Goal: Navigation & Orientation: Locate item on page

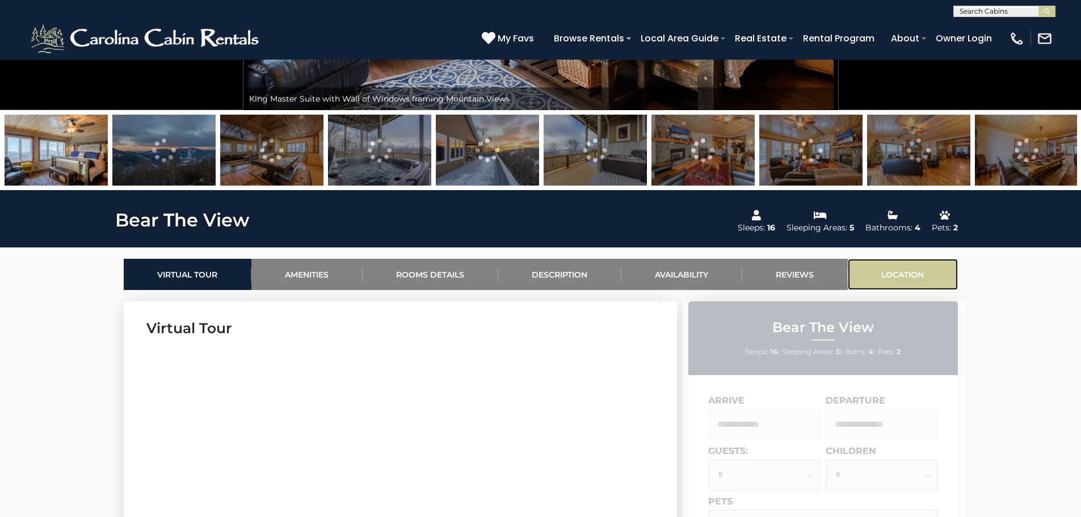
click at [901, 276] on link "Location" at bounding box center [903, 274] width 110 height 31
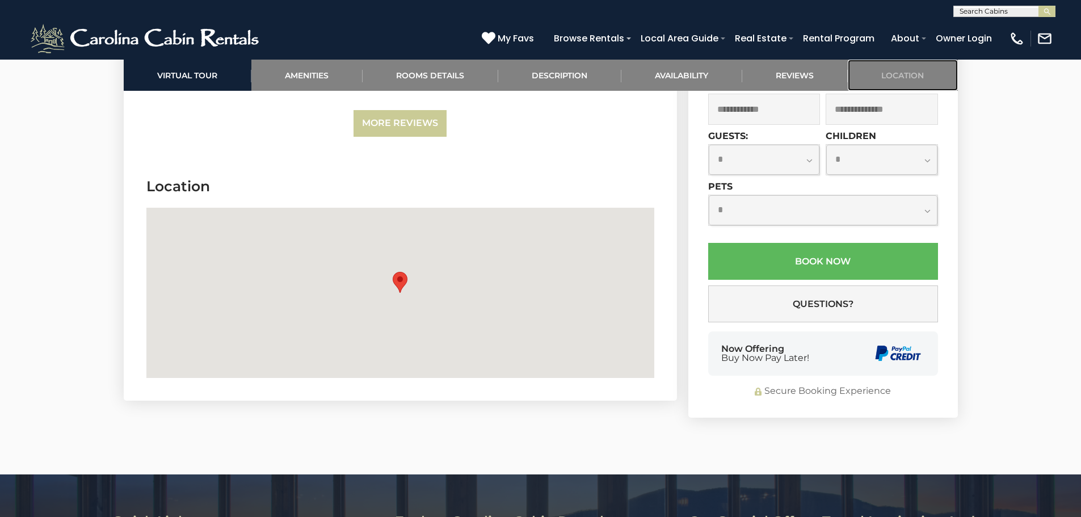
scroll to position [2801, 0]
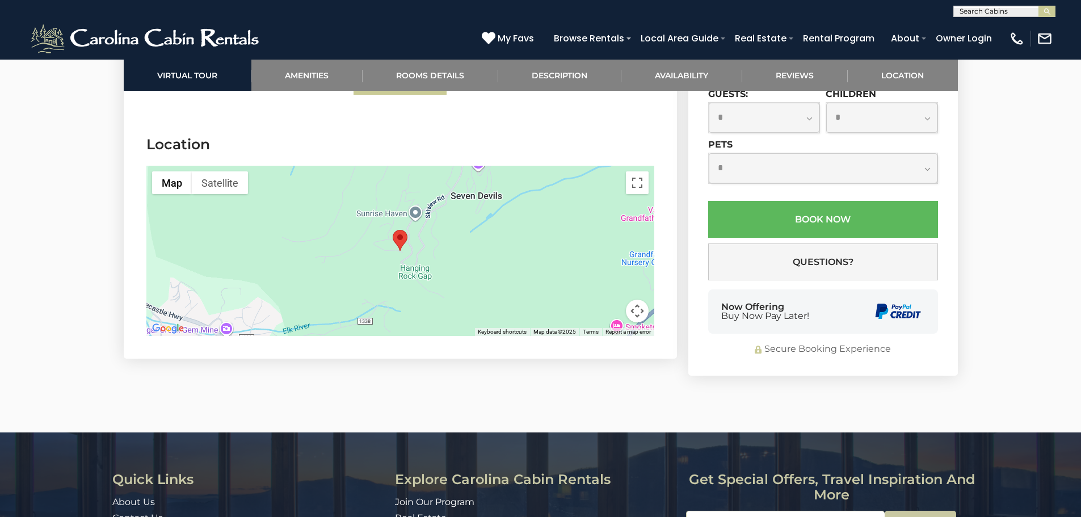
click at [638, 300] on button "Map camera controls" at bounding box center [637, 311] width 23 height 23
click at [608, 243] on button "Zoom in" at bounding box center [609, 254] width 23 height 23
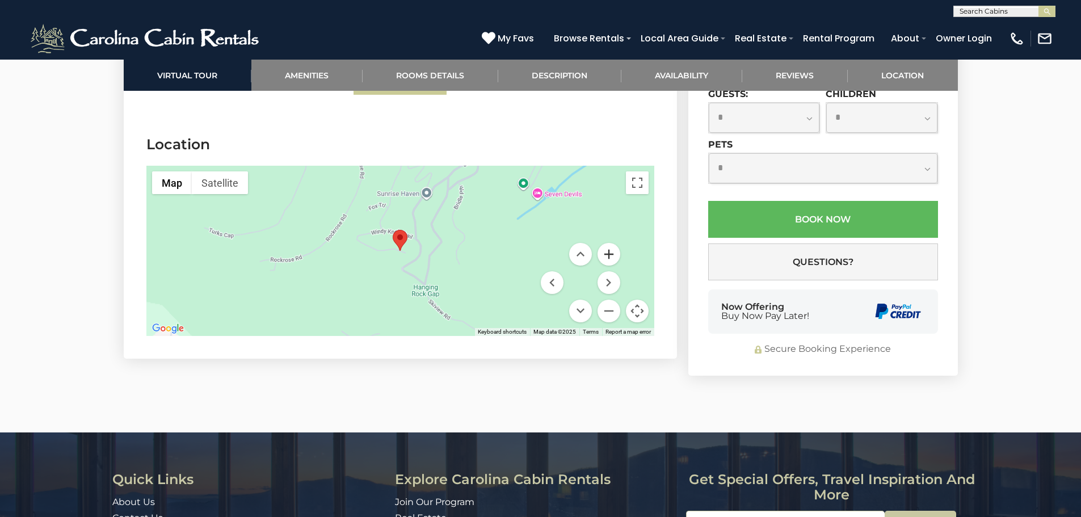
click at [608, 243] on button "Zoom in" at bounding box center [609, 254] width 23 height 23
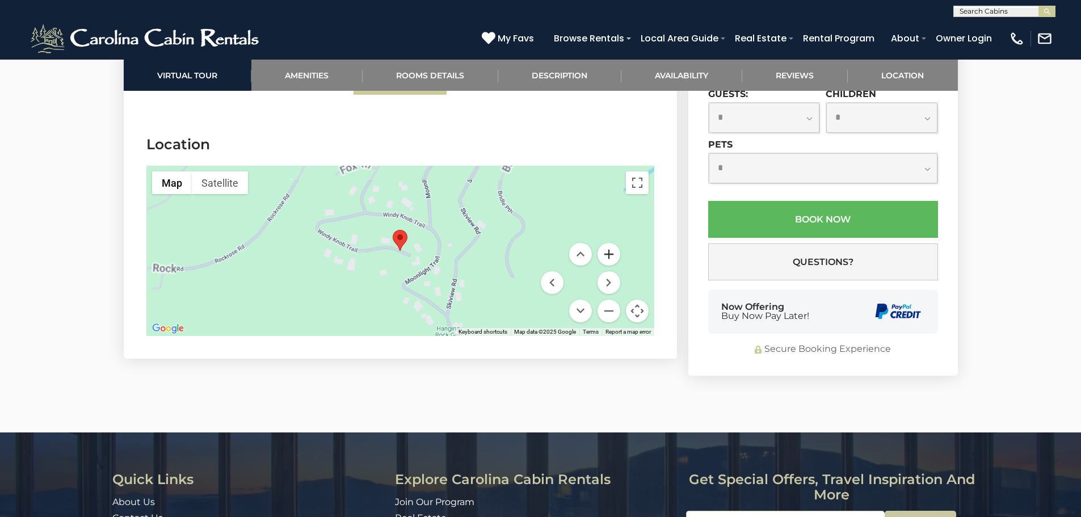
click at [608, 243] on button "Zoom in" at bounding box center [609, 254] width 23 height 23
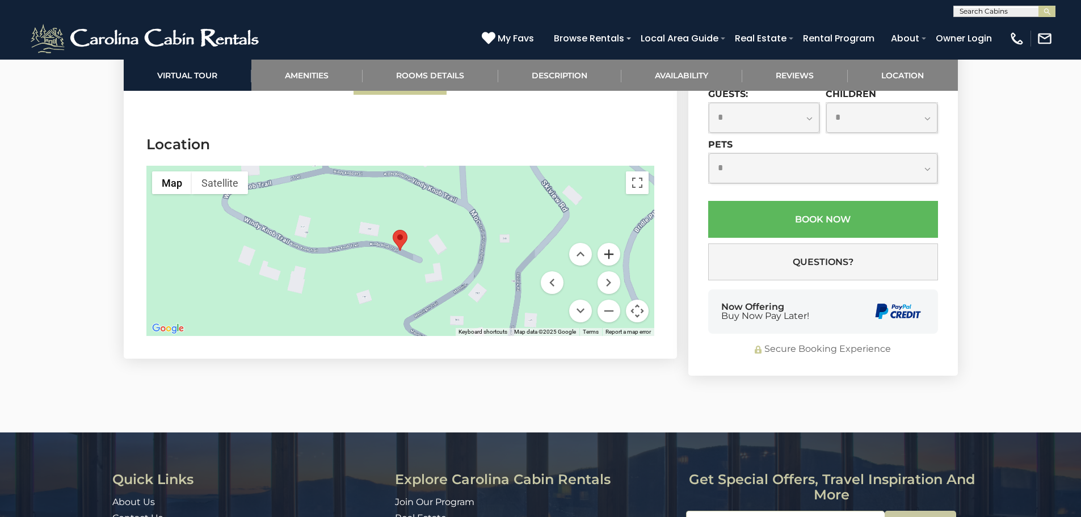
click at [608, 243] on button "Zoom in" at bounding box center [609, 254] width 23 height 23
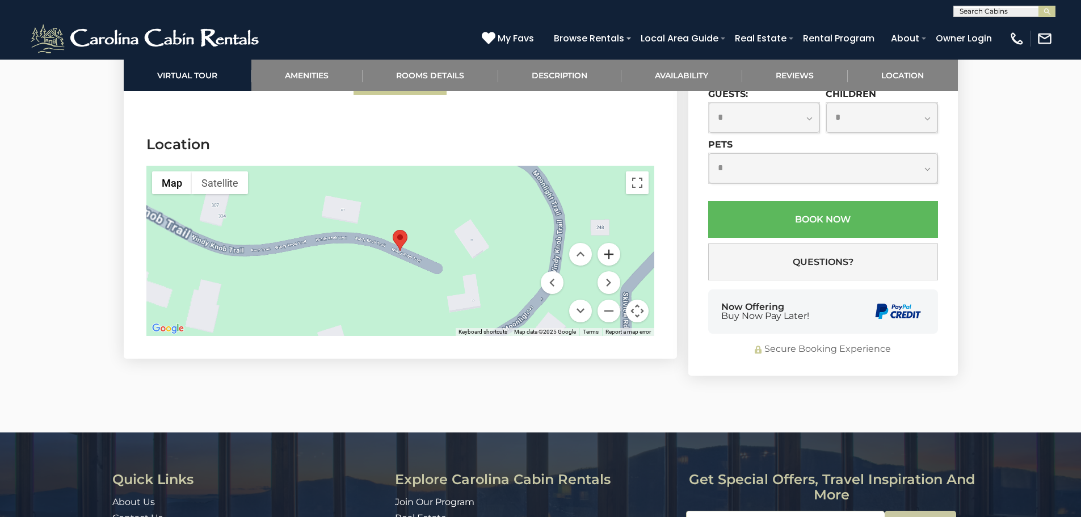
click at [608, 243] on button "Zoom in" at bounding box center [609, 254] width 23 height 23
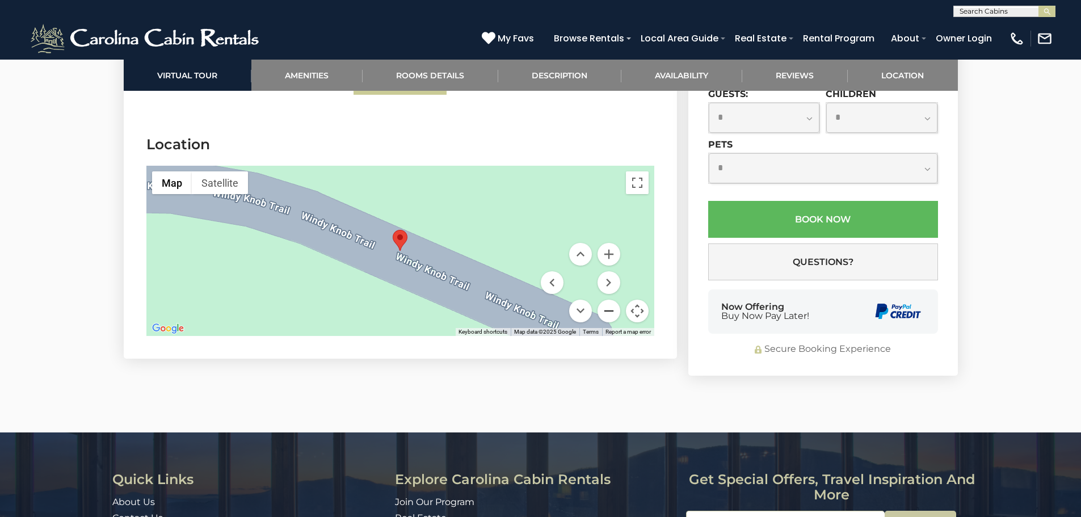
click at [610, 300] on button "Zoom out" at bounding box center [609, 311] width 23 height 23
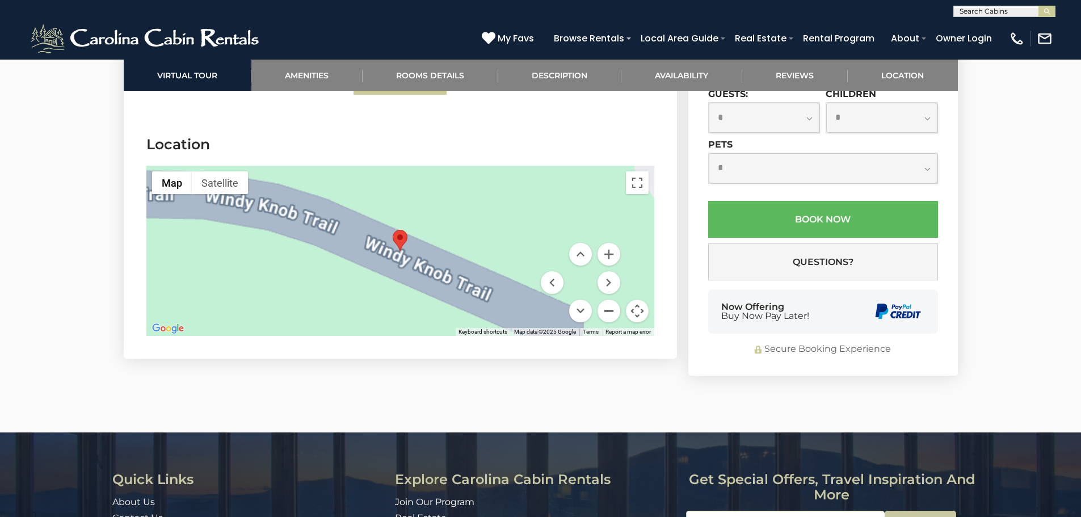
click at [610, 300] on button "Zoom out" at bounding box center [609, 311] width 23 height 23
